Goal: Find specific page/section: Find specific page/section

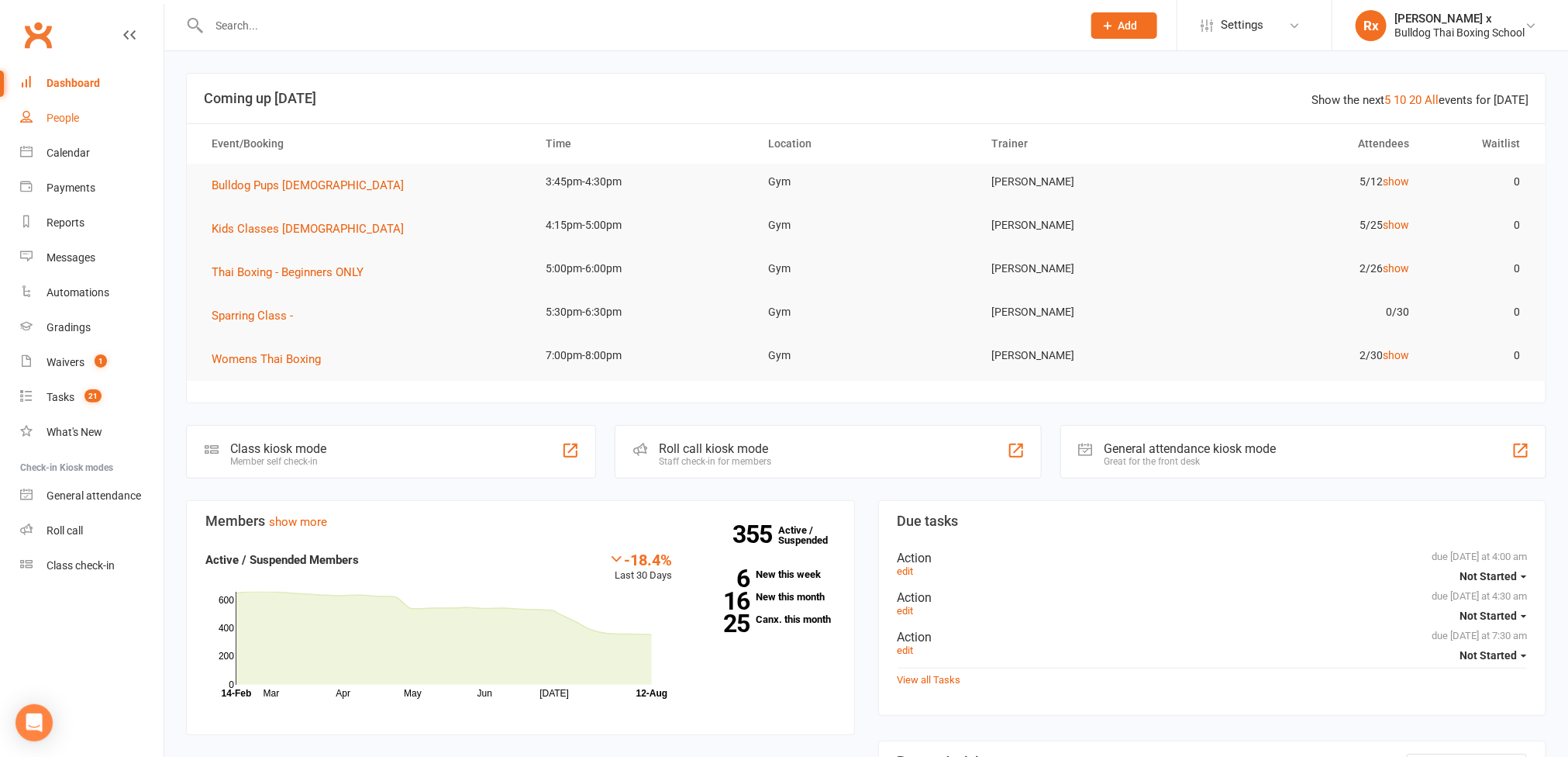
click at [64, 119] on div "People" at bounding box center [63, 118] width 33 height 13
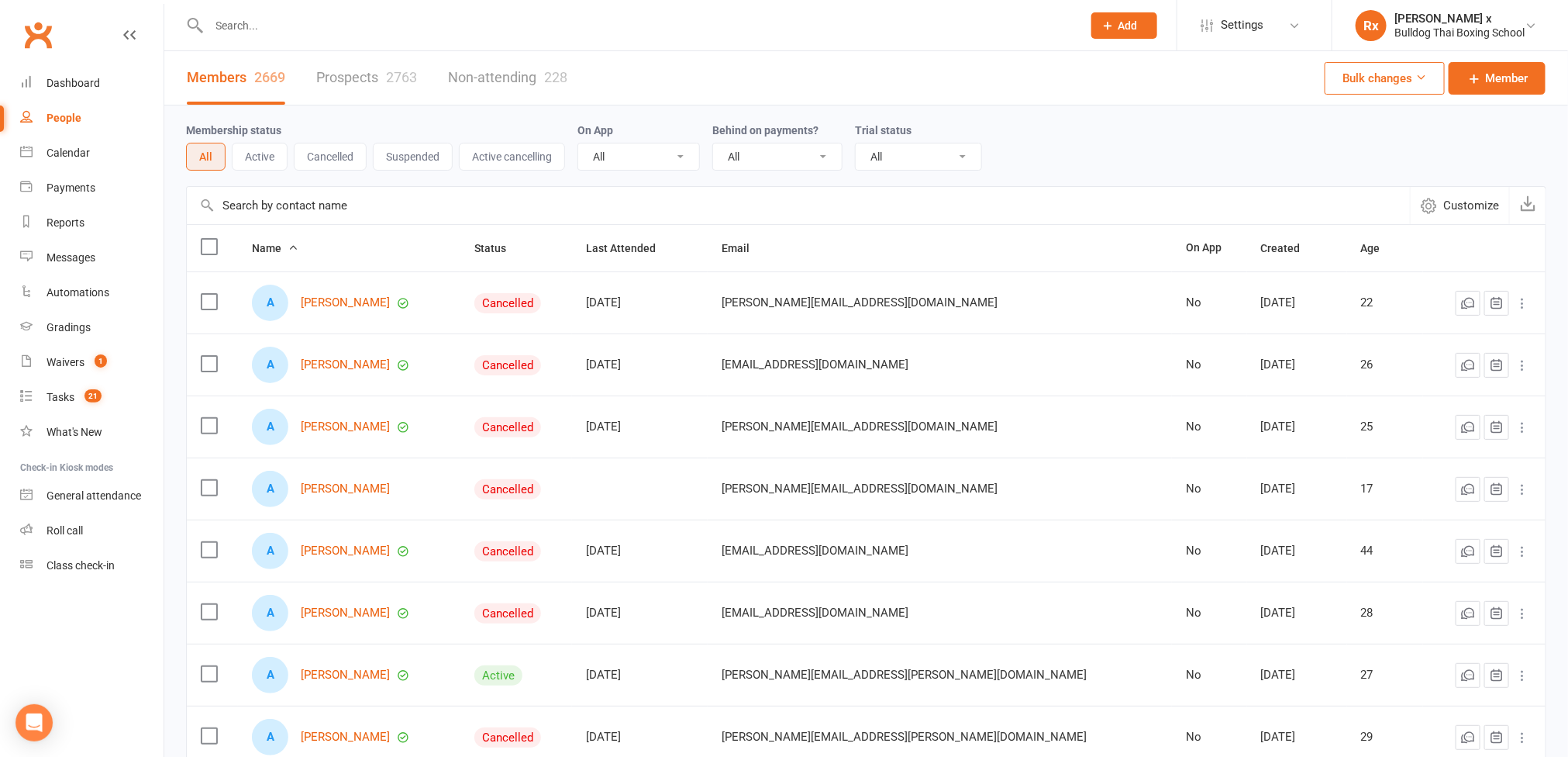
click at [356, 85] on link "Prospects 2763" at bounding box center [366, 78] width 101 height 53
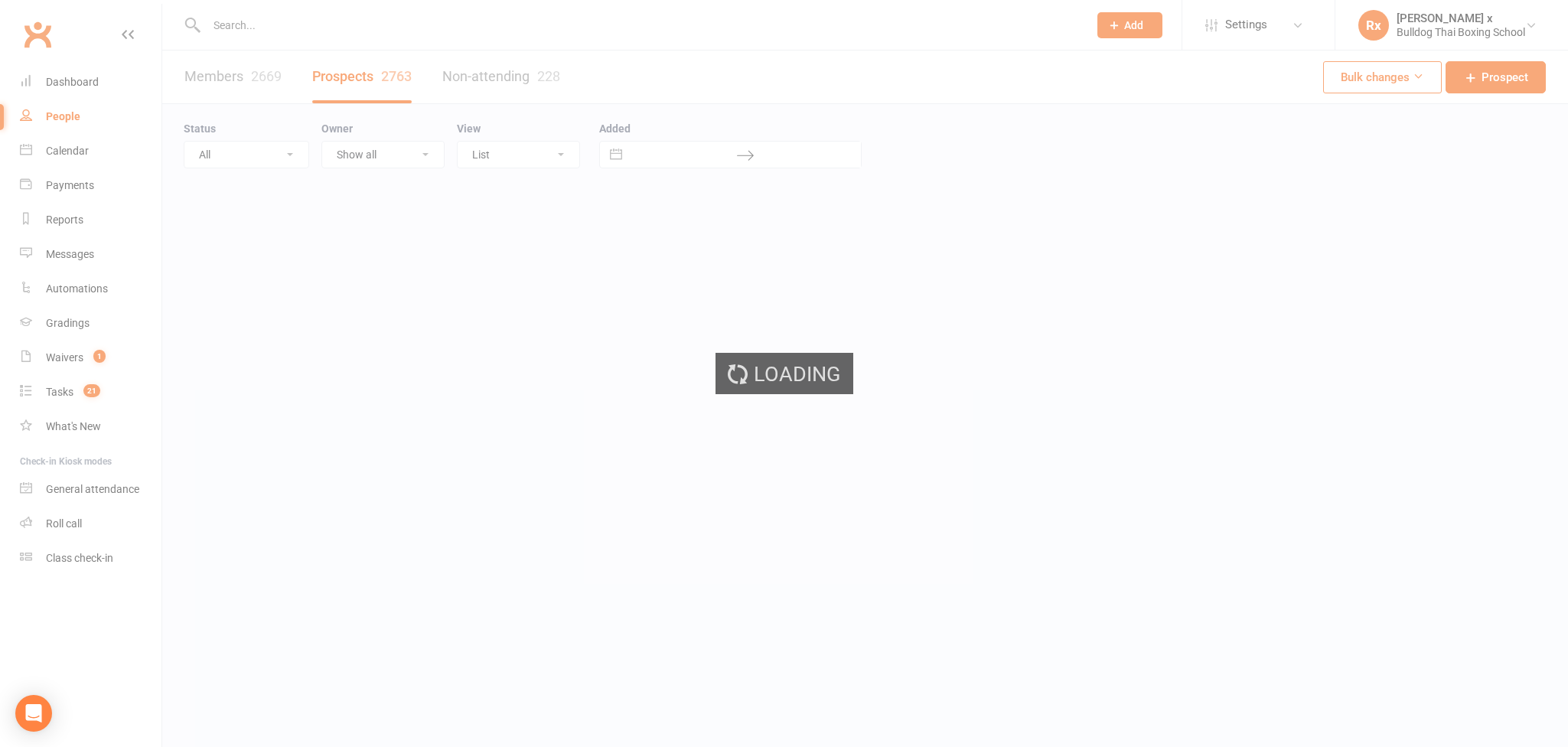
select select "100"
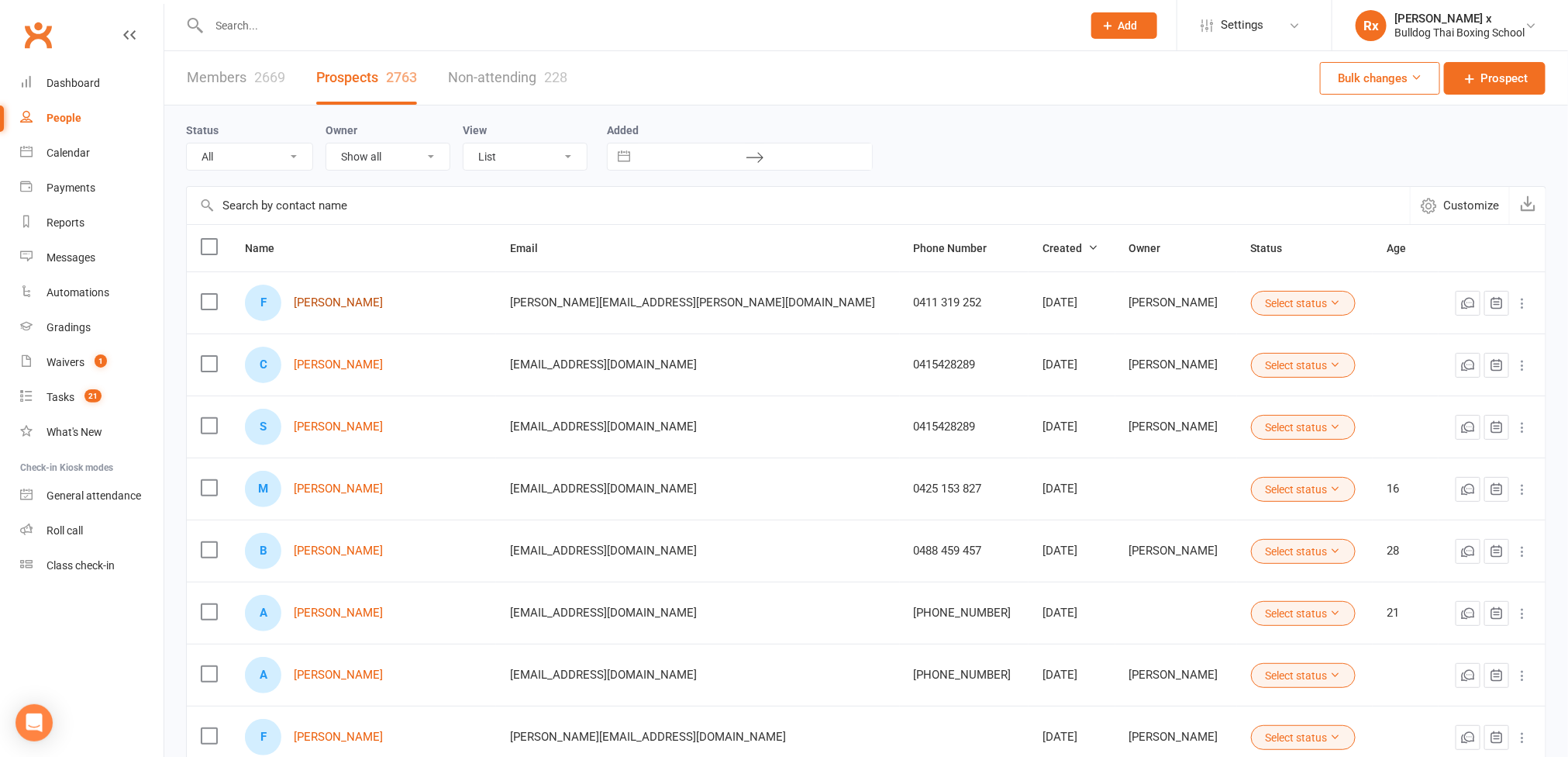
click at [332, 305] on link "[PERSON_NAME]" at bounding box center [339, 303] width 89 height 13
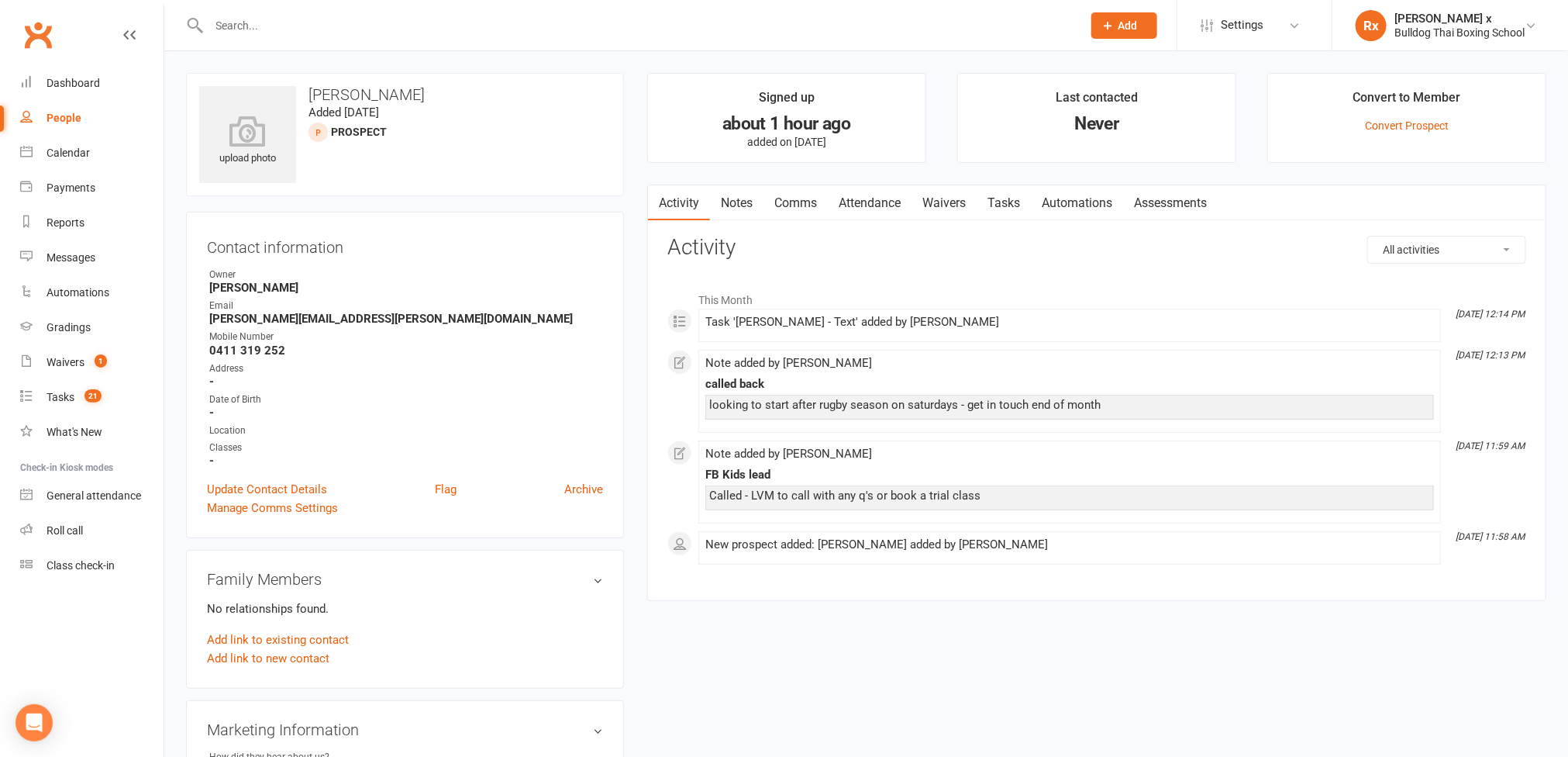
click at [588, 56] on div "upload photo [PERSON_NAME] Added [DATE] prospect Contact information Owner [PER…" at bounding box center [866, 659] width 1403 height 1216
